Goal: Transaction & Acquisition: Purchase product/service

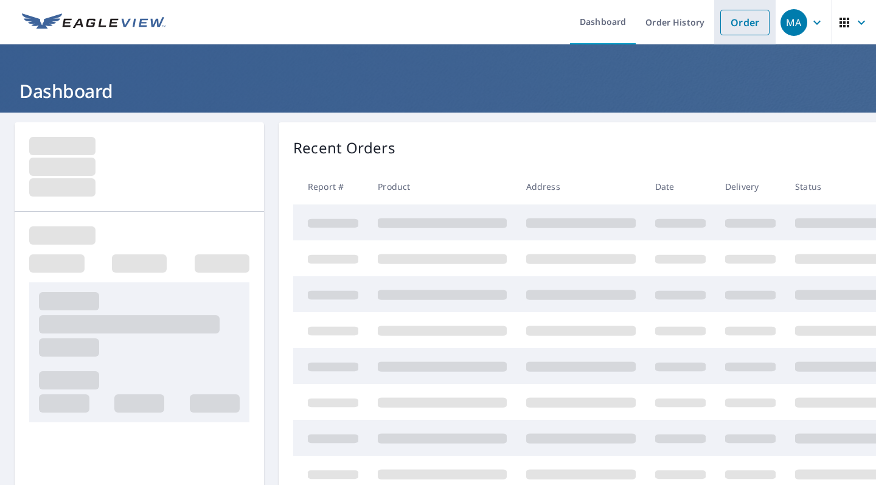
click at [737, 25] on link "Order" at bounding box center [744, 23] width 49 height 26
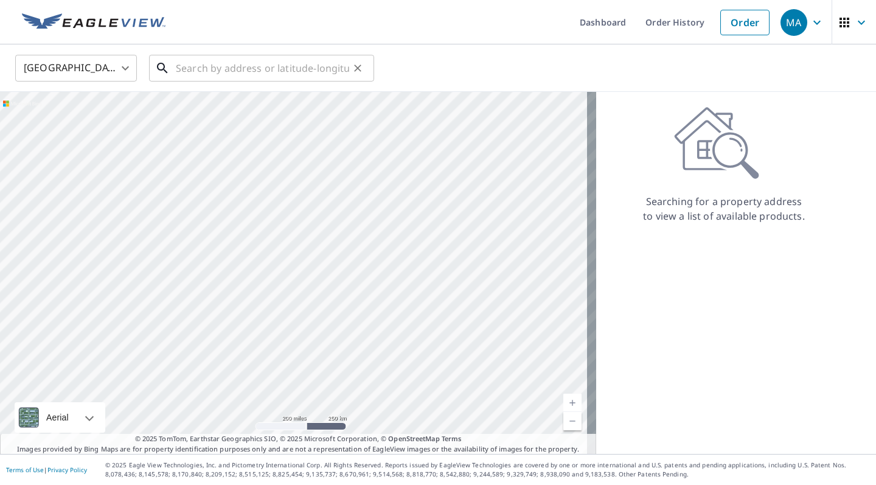
click at [266, 69] on input "text" at bounding box center [262, 68] width 173 height 34
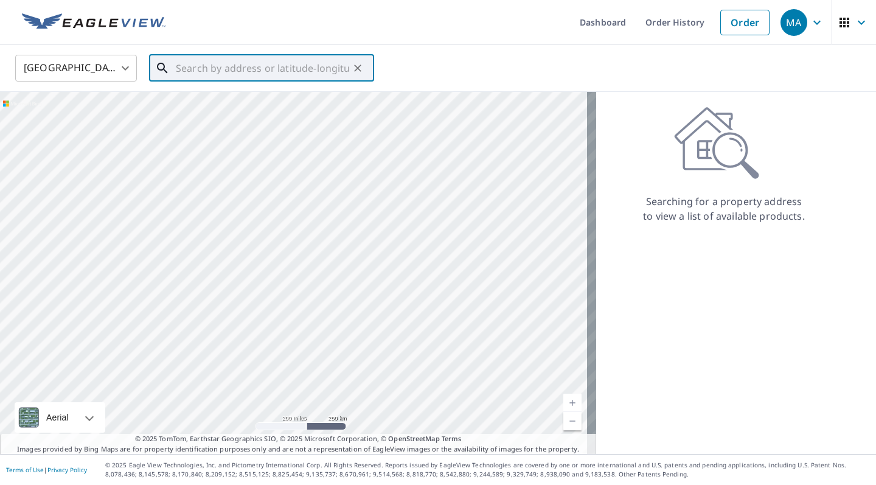
paste input "[STREET_ADDRESS]"
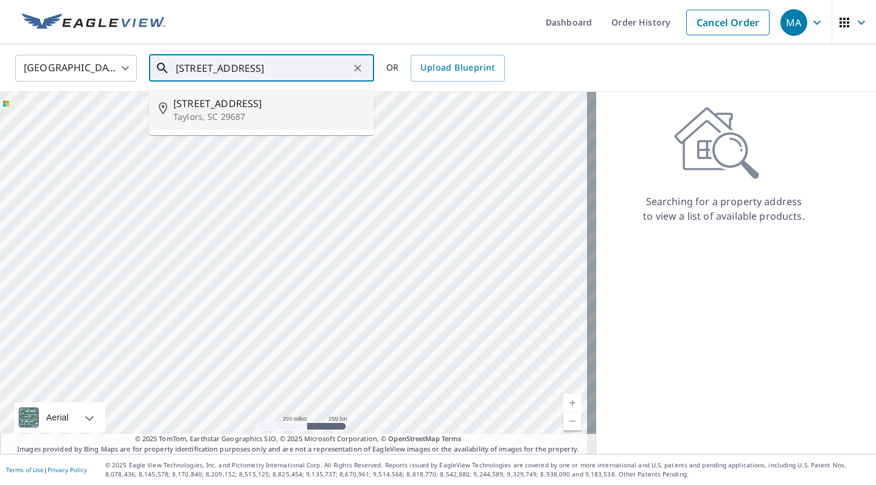
click at [258, 103] on span "[STREET_ADDRESS]" at bounding box center [268, 103] width 191 height 15
type input "[STREET_ADDRESS]"
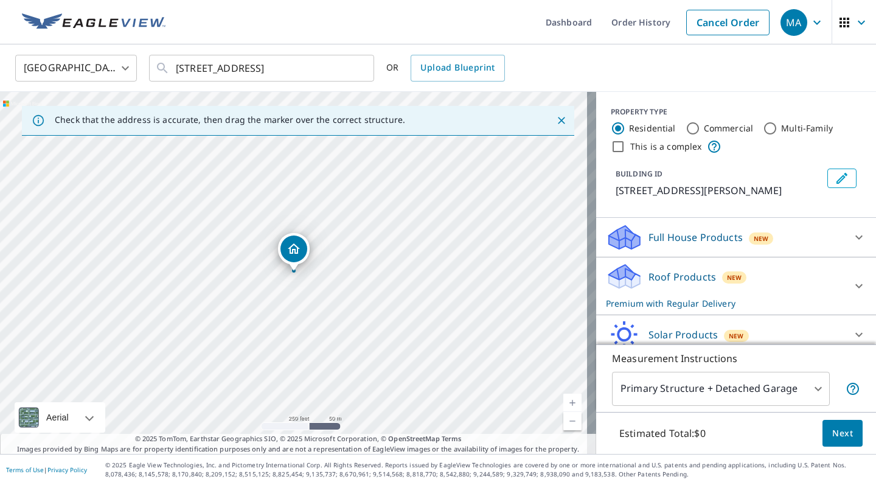
click at [832, 428] on span "Next" at bounding box center [842, 433] width 21 height 15
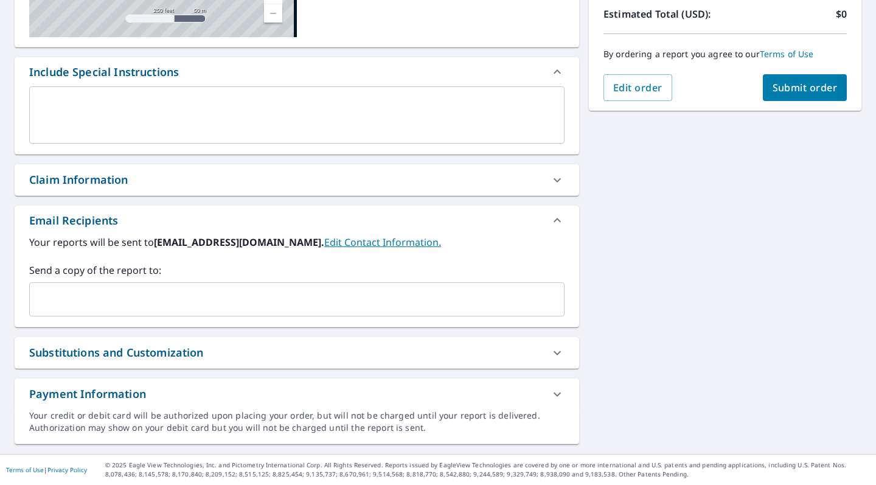
scroll to position [277, 0]
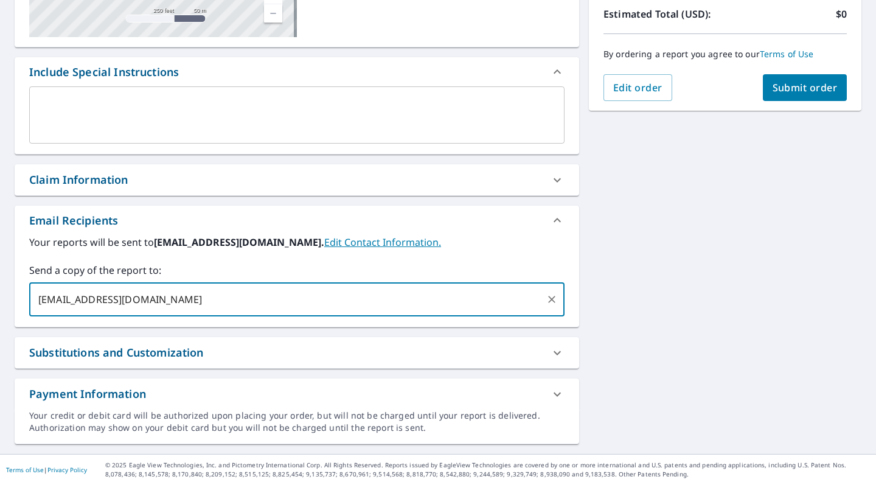
type input "[EMAIL_ADDRESS][DOMAIN_NAME]"
checkbox input "true"
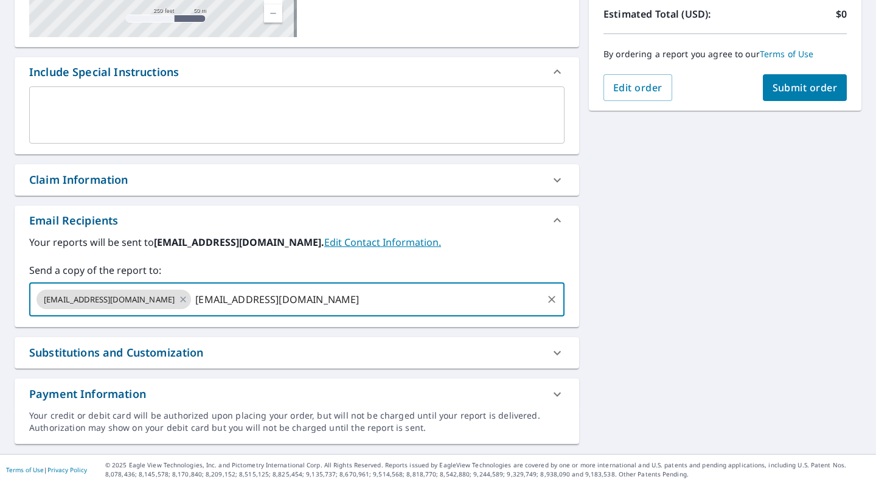
type input "[EMAIL_ADDRESS][DOMAIN_NAME]"
click at [788, 87] on span "Submit order" at bounding box center [804, 87] width 65 height 13
checkbox input "true"
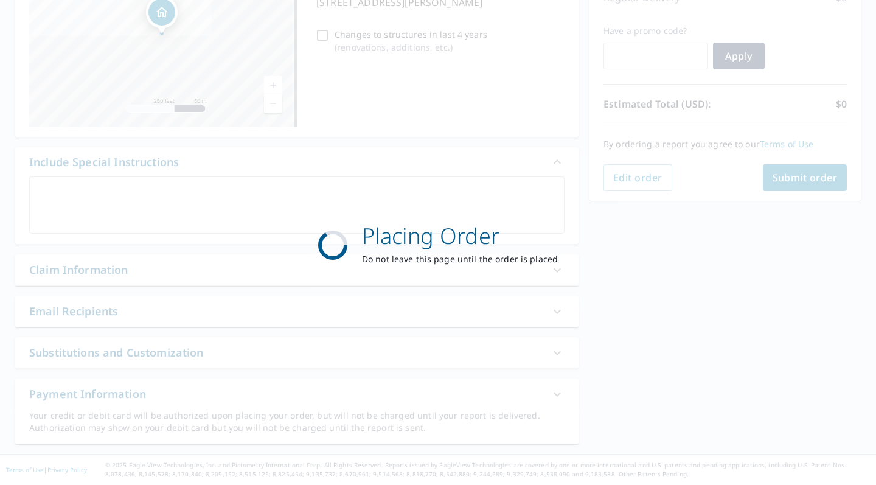
scroll to position [187, 0]
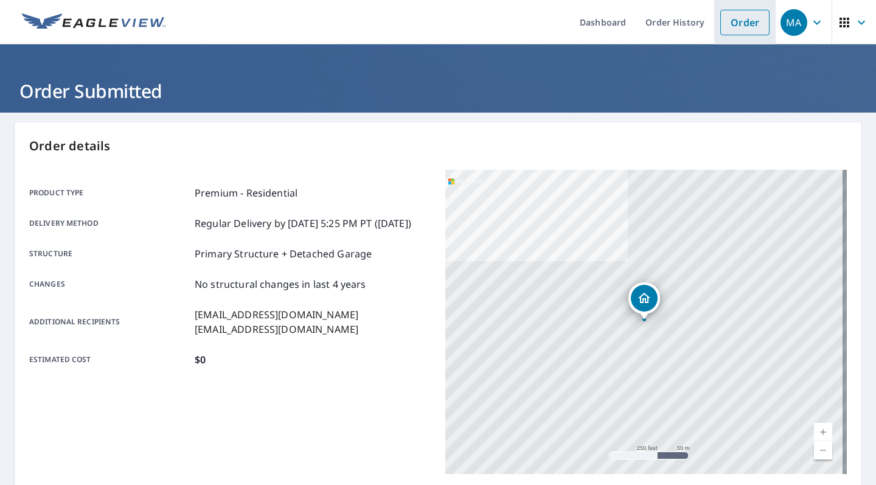
click at [727, 21] on link "Order" at bounding box center [744, 23] width 49 height 26
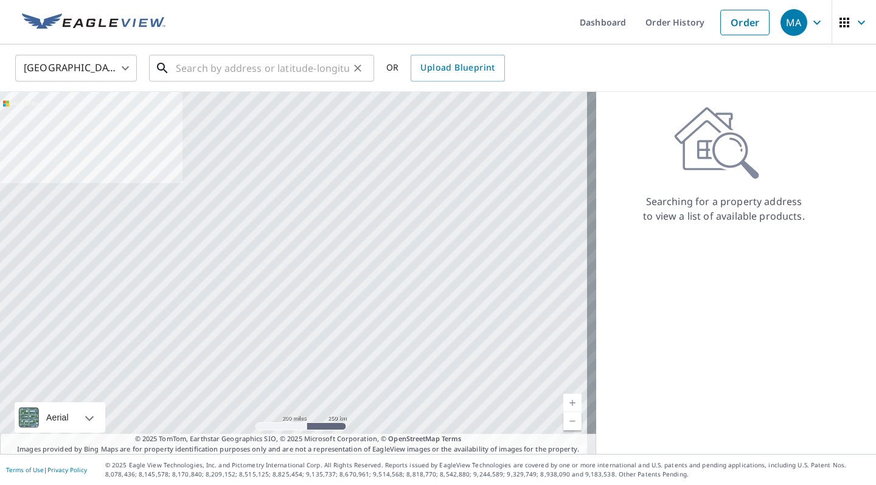
click at [238, 71] on input "text" at bounding box center [262, 68] width 173 height 34
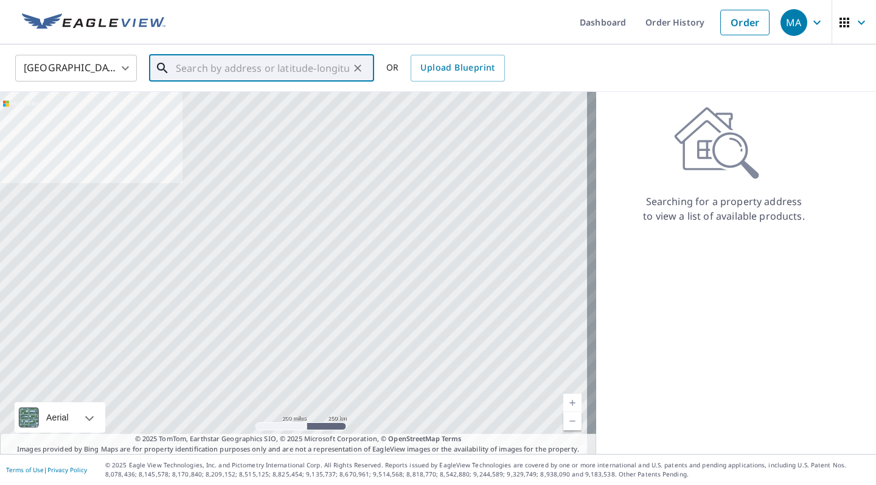
paste input "[STREET_ADDRESS]"
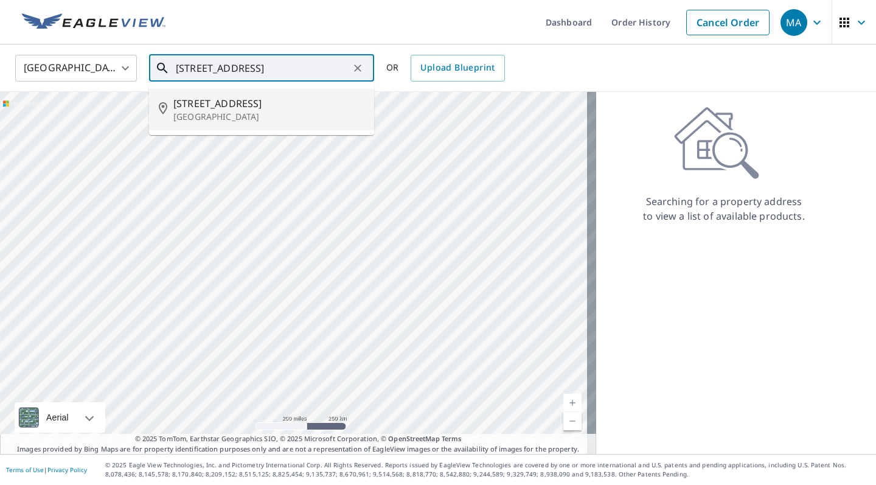
click at [238, 104] on span "[STREET_ADDRESS]" at bounding box center [268, 103] width 191 height 15
type input "[STREET_ADDRESS]"
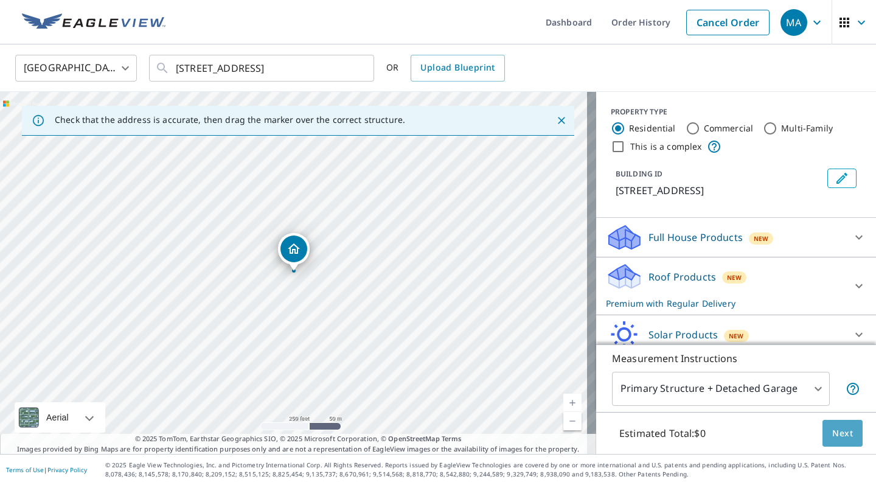
click at [832, 435] on span "Next" at bounding box center [842, 433] width 21 height 15
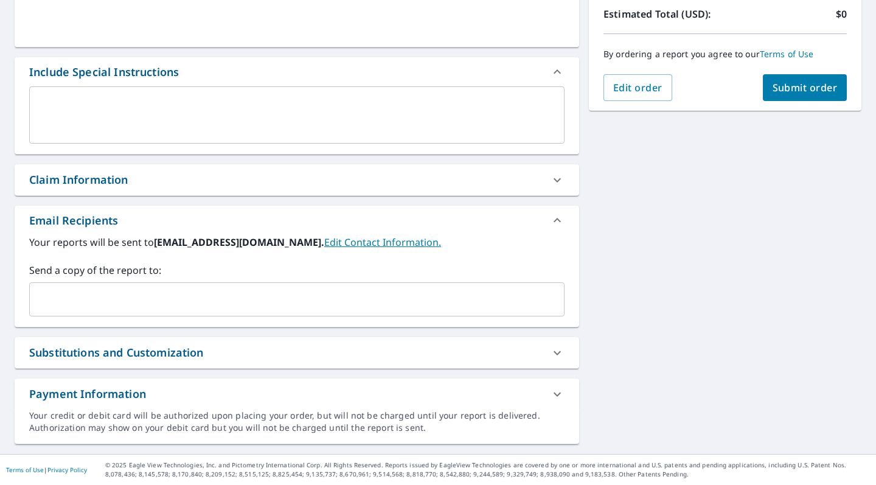
scroll to position [277, 0]
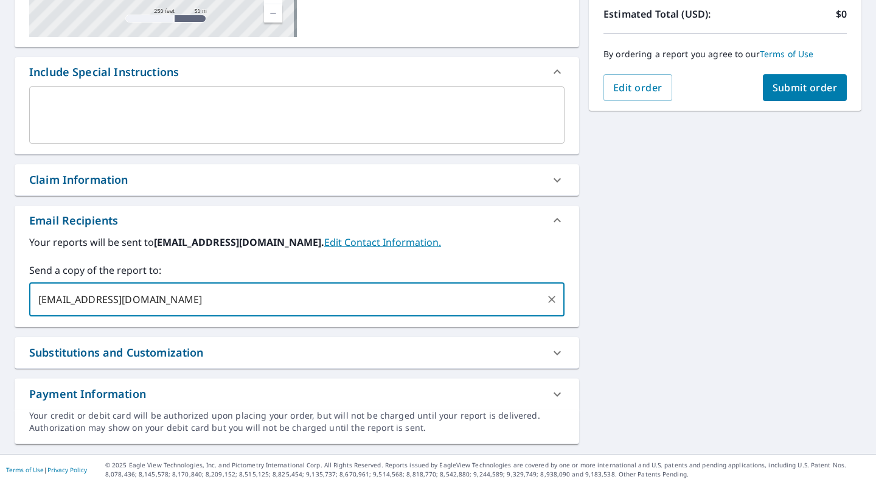
type input "[EMAIL_ADDRESS][DOMAIN_NAME]"
checkbox input "true"
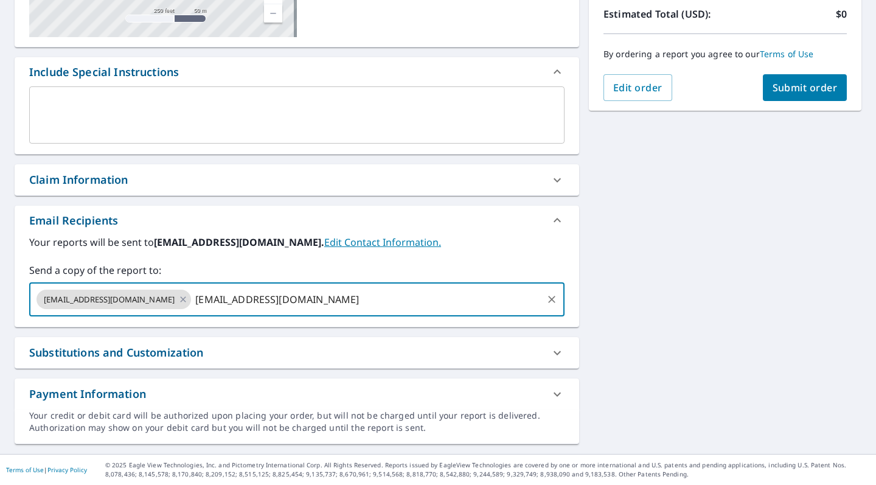
type input "[EMAIL_ADDRESS][DOMAIN_NAME]"
click at [783, 89] on span "Submit order" at bounding box center [804, 87] width 65 height 13
checkbox input "true"
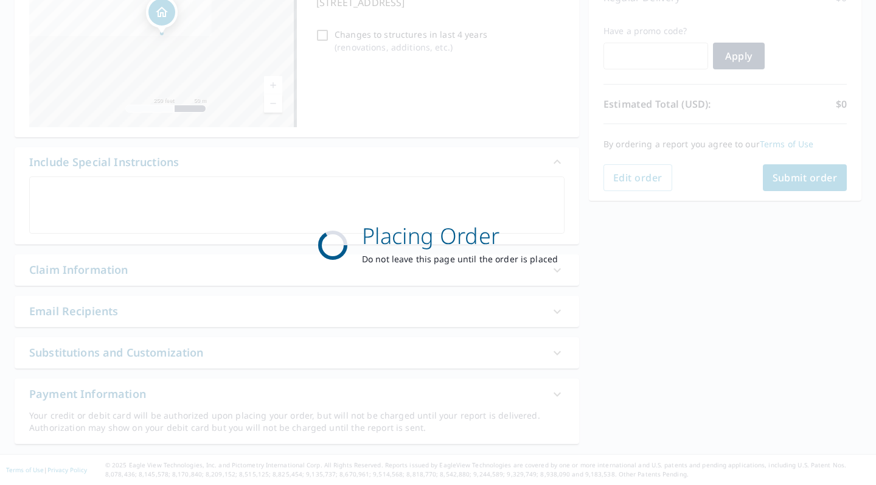
scroll to position [187, 0]
